Goal: Information Seeking & Learning: Find specific fact

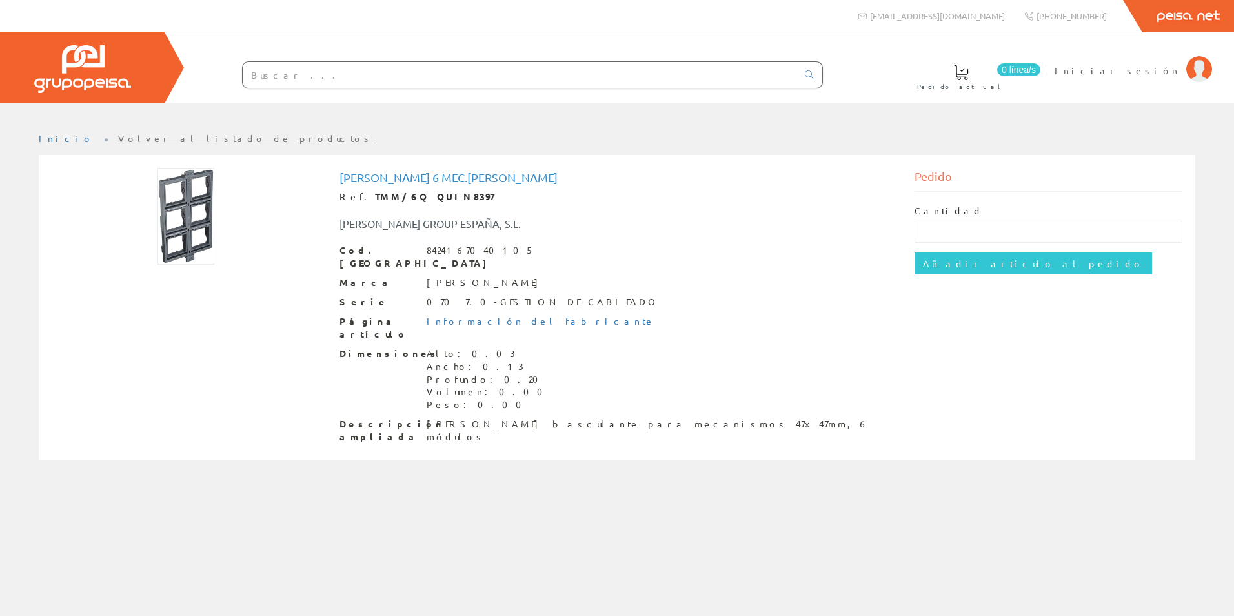
click at [1176, 12] on link "Peisa Net" at bounding box center [1188, 16] width 92 height 32
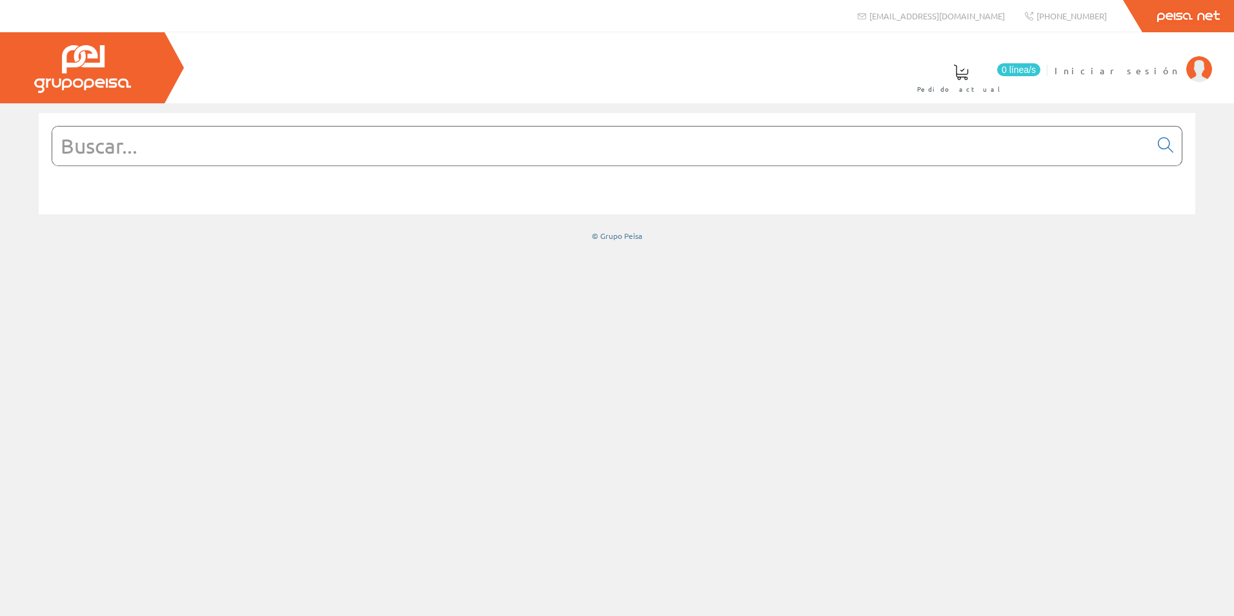
click at [81, 72] on img at bounding box center [82, 69] width 97 height 48
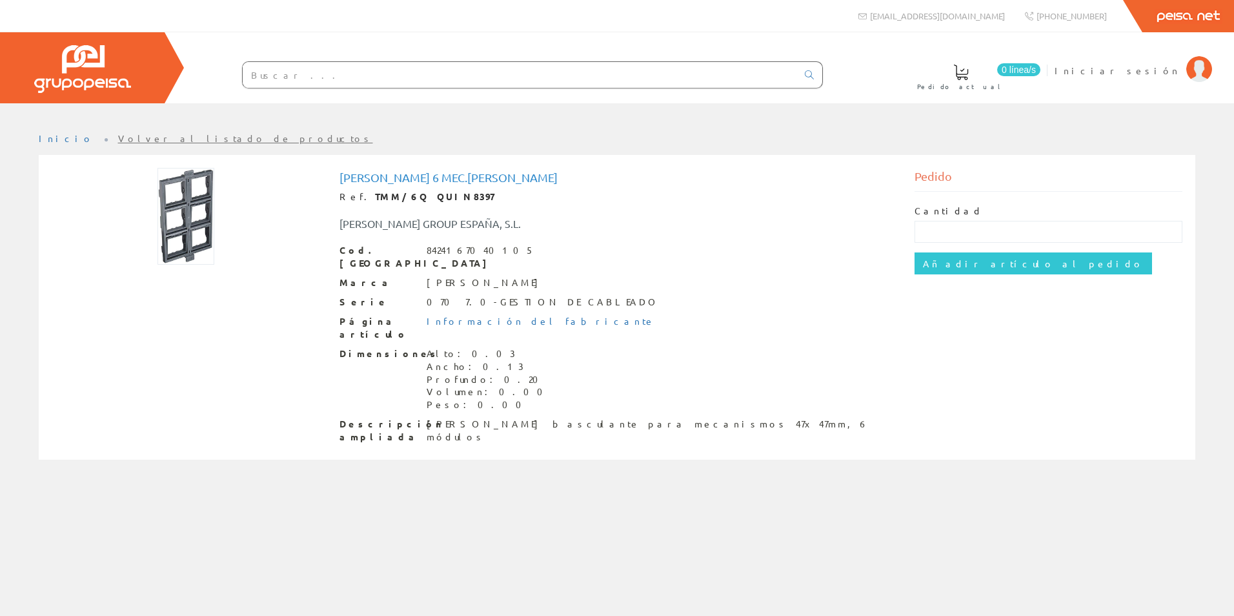
click at [451, 203] on div "[PERSON_NAME] GROUP ESPAÑA, S.L." at bounding box center [617, 217] width 575 height 28
drag, startPoint x: 453, startPoint y: 197, endPoint x: 357, endPoint y: 197, distance: 95.5
click at [357, 197] on div "Ref. TMM/6Q QUIN8397" at bounding box center [617, 196] width 556 height 13
drag, startPoint x: 357, startPoint y: 197, endPoint x: 457, endPoint y: 189, distance: 99.7
click at [464, 189] on div "[PERSON_NAME] 6 Mec.[PERSON_NAME] Ref. TMM/6Q QUIN8397 [PERSON_NAME] GROUP ESPA…" at bounding box center [617, 307] width 556 height 272
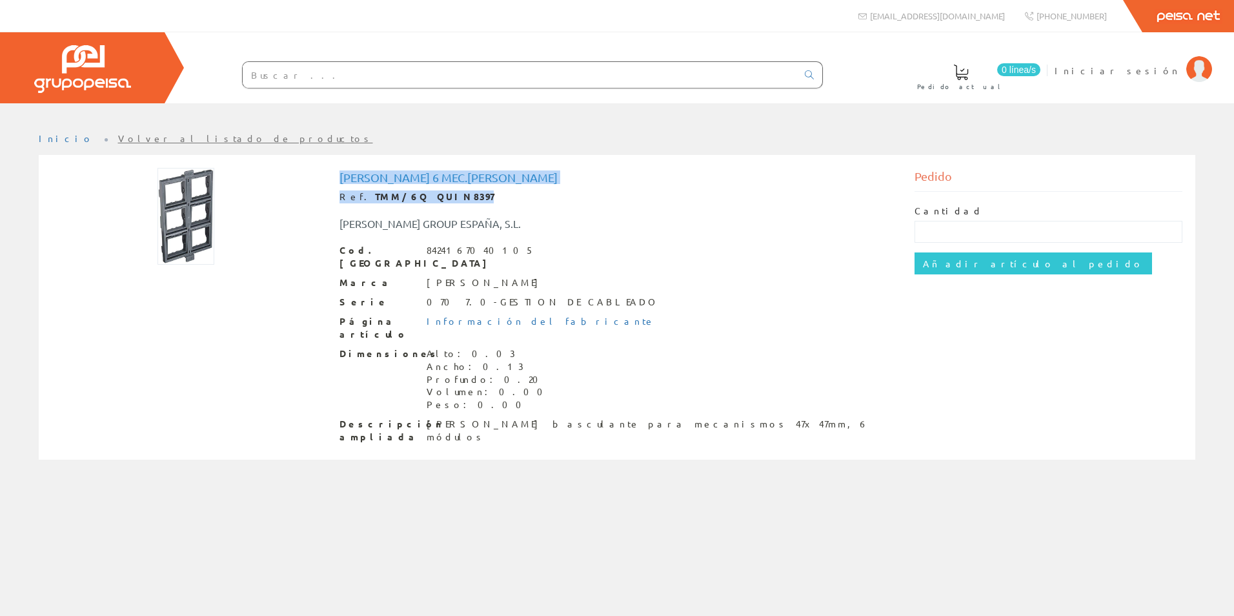
drag, startPoint x: 450, startPoint y: 192, endPoint x: 337, endPoint y: 179, distance: 114.4
click at [337, 179] on div "[PERSON_NAME] 6 Mec.[PERSON_NAME] Ref. TMM/6Q QUIN8397 [PERSON_NAME] GROUP ESPA…" at bounding box center [617, 309] width 575 height 282
copy div "[PERSON_NAME] 6 Mec.[PERSON_NAME] Ref. TMM/6Q QUIN8397"
